Goal: Task Accomplishment & Management: Complete application form

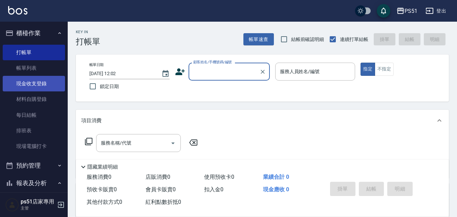
click at [26, 85] on link "現金收支登錄" at bounding box center [34, 84] width 62 height 16
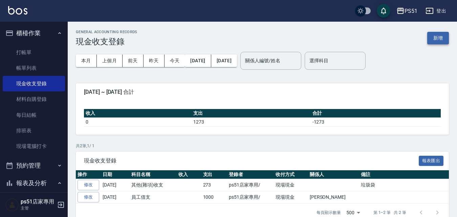
click at [431, 42] on button "新增" at bounding box center [438, 38] width 22 height 13
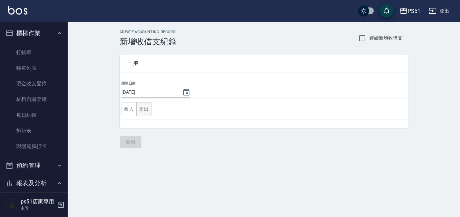
click at [140, 108] on button "支出" at bounding box center [143, 109] width 15 height 14
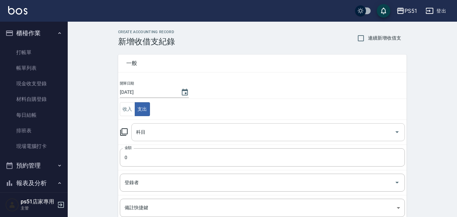
click at [146, 127] on input "科目" at bounding box center [262, 132] width 257 height 12
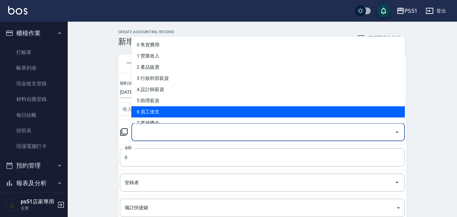
click at [152, 114] on li "6 員工借支" at bounding box center [267, 111] width 273 height 11
type input "6 員工借支"
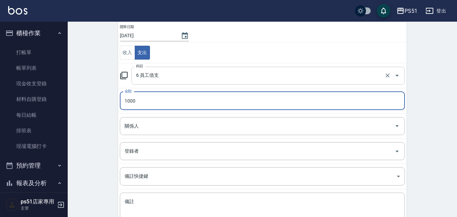
scroll to position [107, 0]
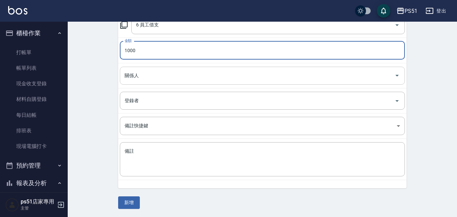
type input "1000"
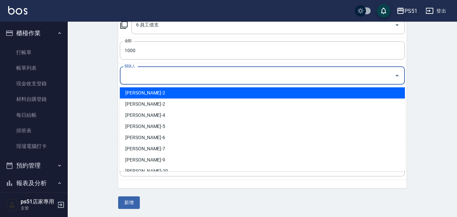
click at [137, 81] on input "關係人" at bounding box center [257, 76] width 269 height 12
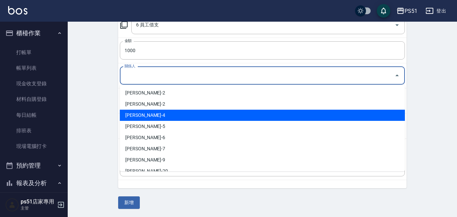
click at [148, 115] on li "[PERSON_NAME]-4" at bounding box center [262, 115] width 285 height 11
type input "[PERSON_NAME]-4"
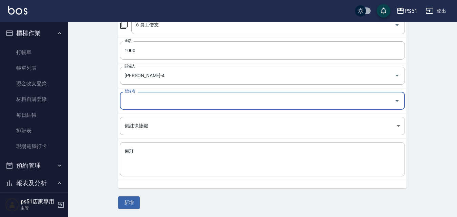
click at [141, 99] on input "登錄者" at bounding box center [257, 101] width 269 height 12
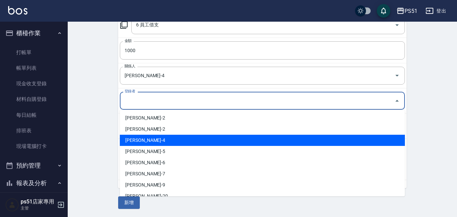
click at [154, 141] on li "[PERSON_NAME]-4" at bounding box center [262, 140] width 285 height 11
type input "[PERSON_NAME]-4"
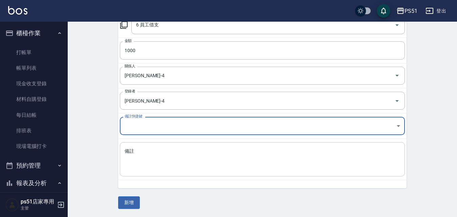
click at [140, 156] on textarea "備註" at bounding box center [261, 159] width 275 height 23
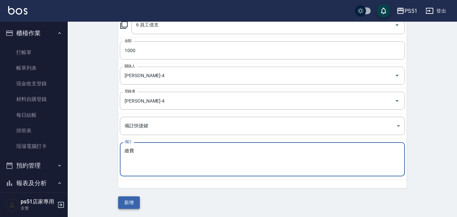
type textarea "繳費"
click at [133, 204] on button "新增" at bounding box center [129, 202] width 22 height 13
